Goal: Task Accomplishment & Management: Use online tool/utility

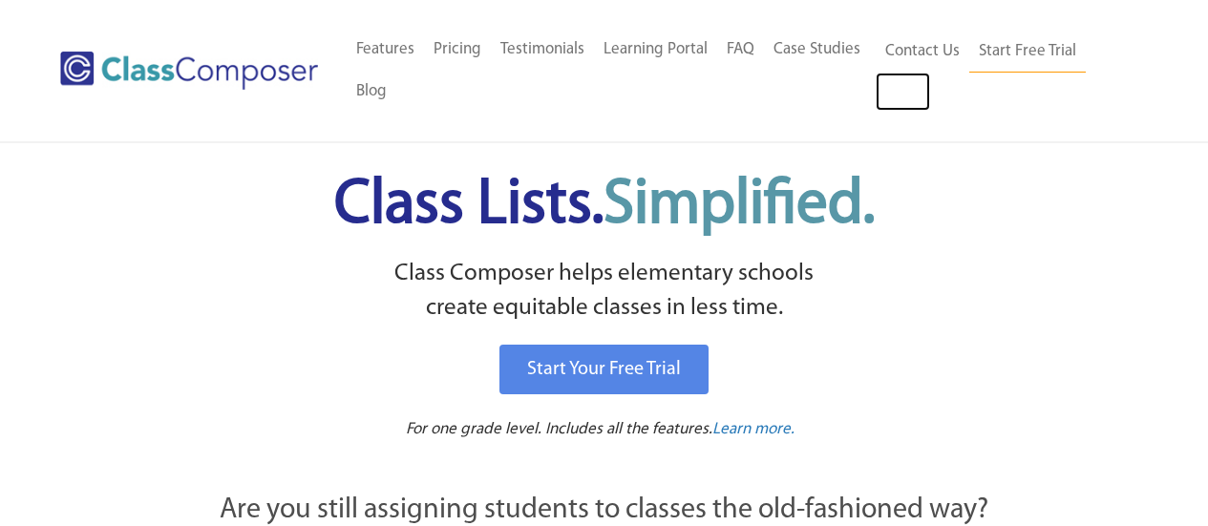
click at [915, 82] on link "Log In" at bounding box center [903, 92] width 54 height 38
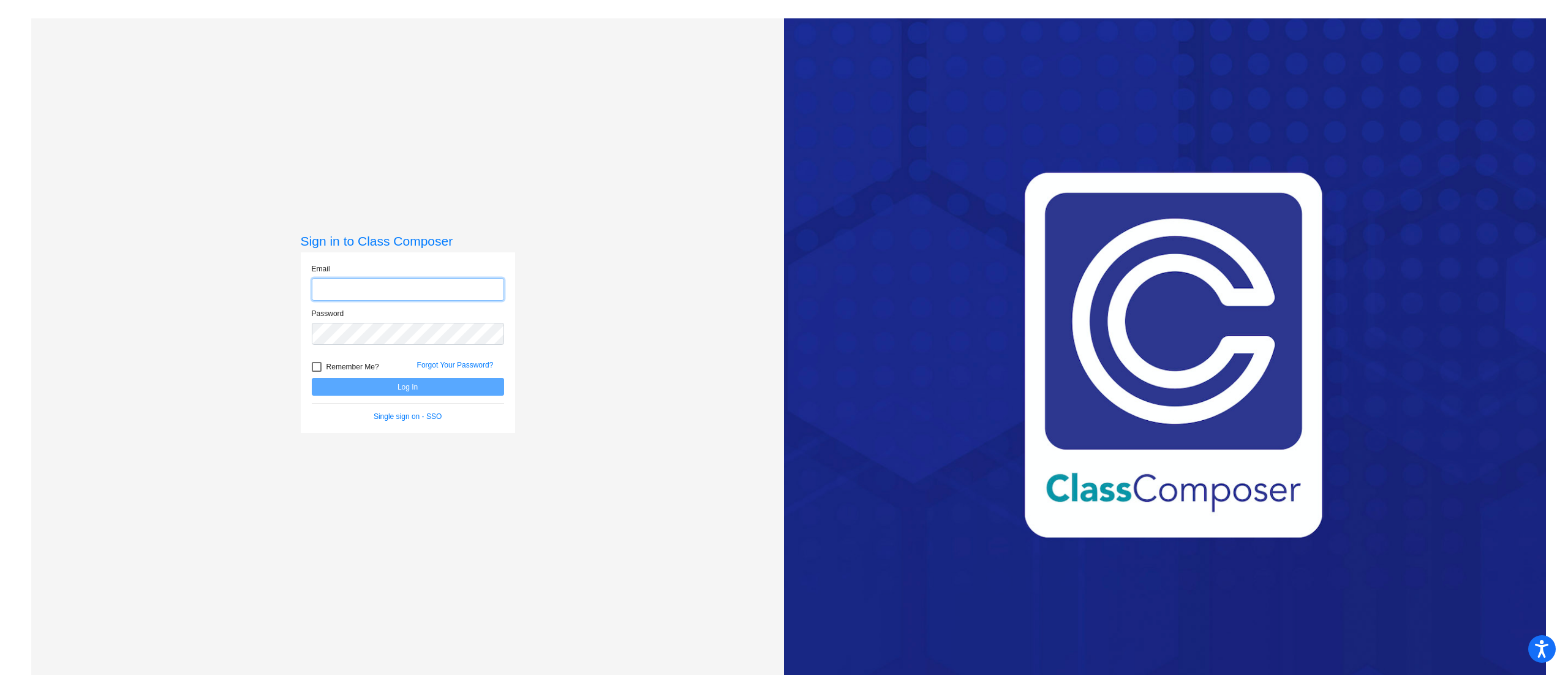
type input "michael.toft@trusd.net"
click at [381, 388] on button "Log In" at bounding box center [408, 387] width 192 height 18
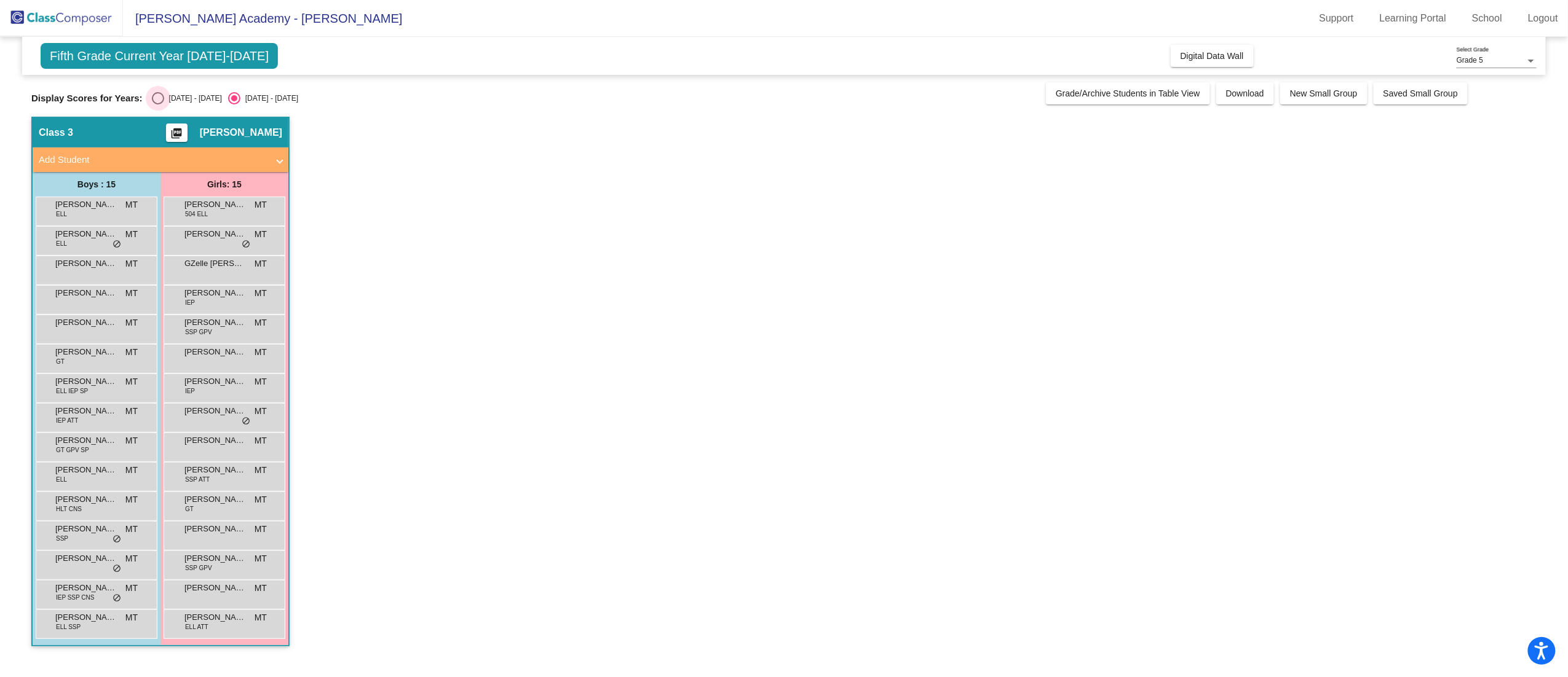
click at [161, 93] on div "Select an option" at bounding box center [158, 98] width 12 height 12
click at [158, 104] on input "2024 - 2025" at bounding box center [157, 104] width 1 height 1
radio input "true"
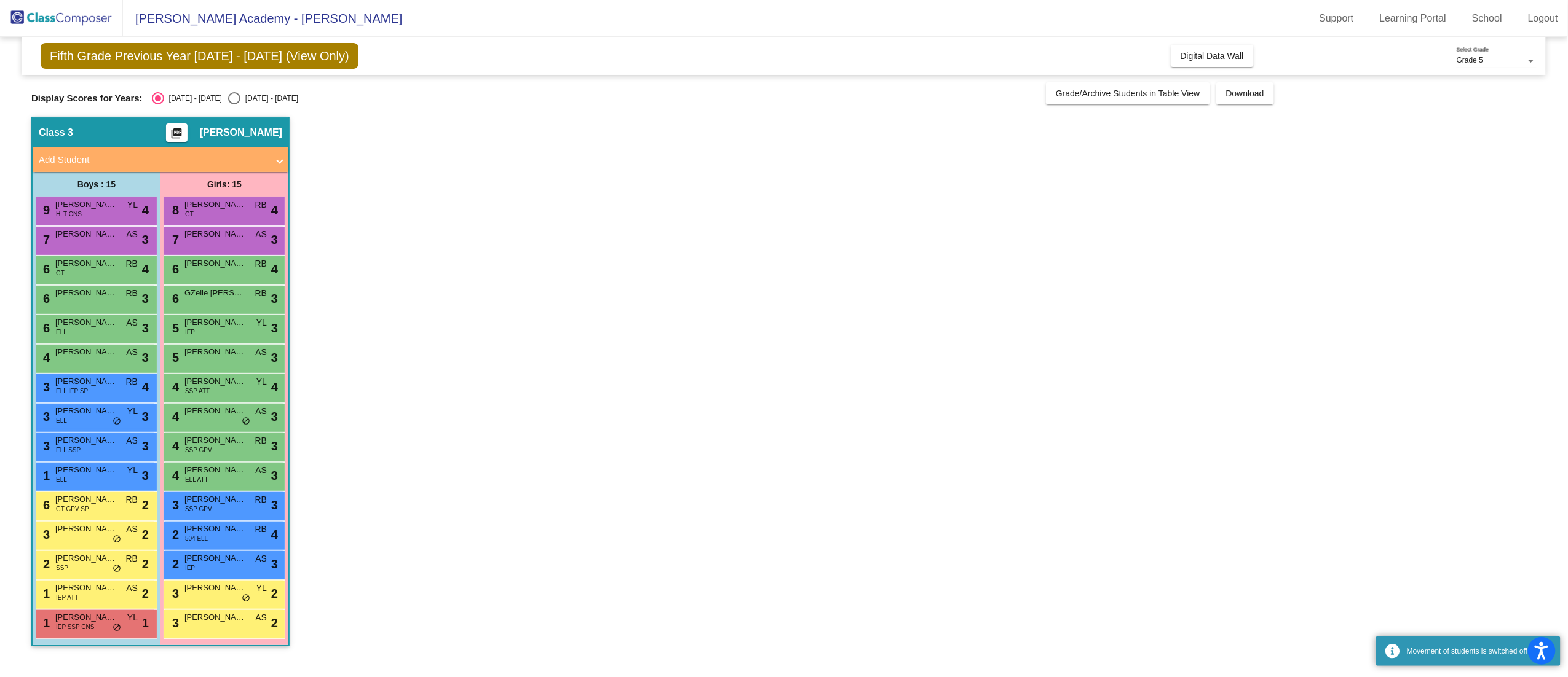
click at [1189, 30] on mat-toolbar "Smythe Academy - Michael Support Learning Portal School Logout" at bounding box center [784, 18] width 1568 height 37
click at [1191, 63] on button "Digital Data Wall" at bounding box center [1212, 56] width 83 height 22
